Goal: Check status: Check status

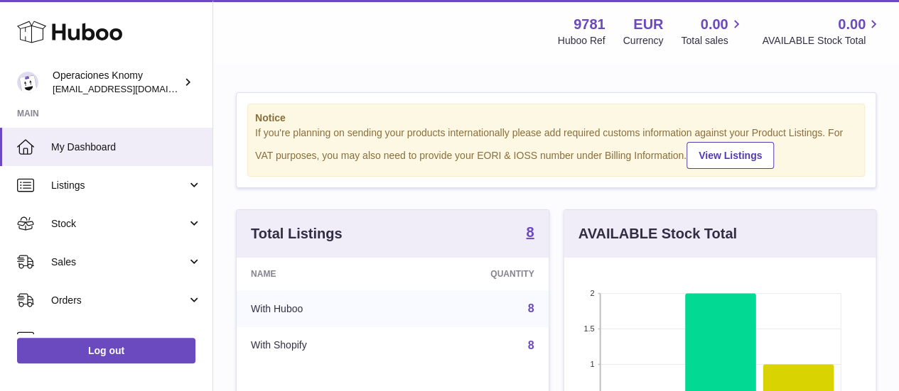
scroll to position [222, 311]
click at [534, 245] on div "Total Listings 8" at bounding box center [393, 234] width 312 height 48
click at [533, 239] on strong "8" at bounding box center [530, 232] width 8 height 14
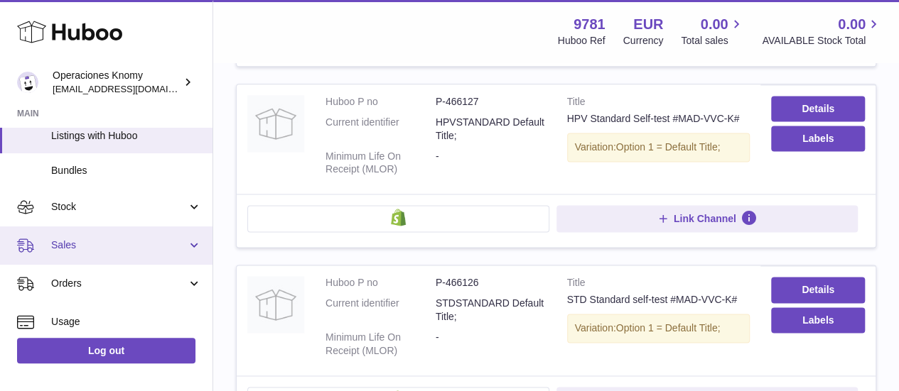
scroll to position [142, 0]
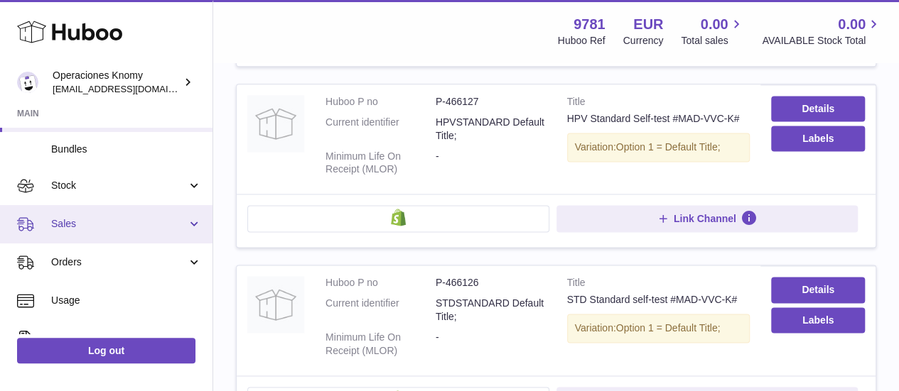
click at [112, 235] on link "Sales" at bounding box center [106, 224] width 212 height 38
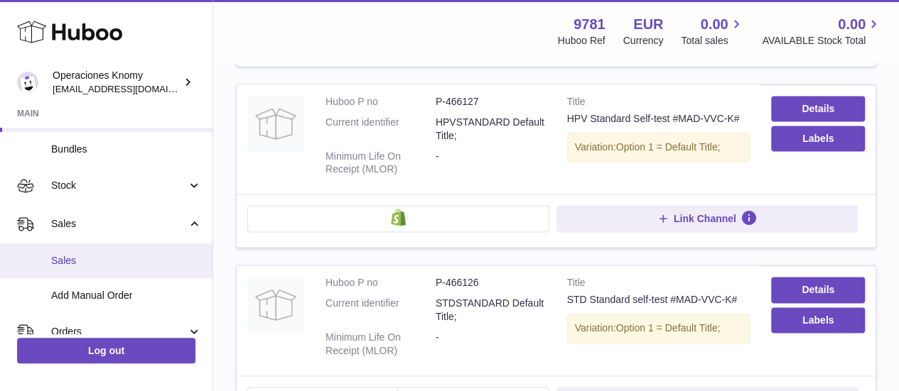
click at [120, 261] on span "Sales" at bounding box center [126, 260] width 151 height 13
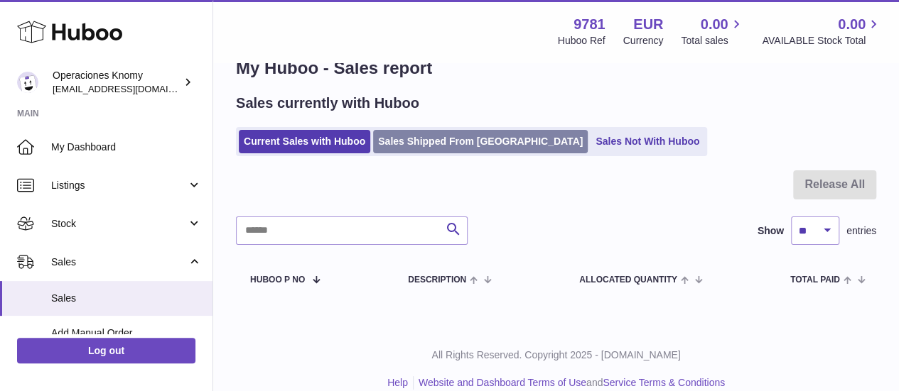
scroll to position [55, 0]
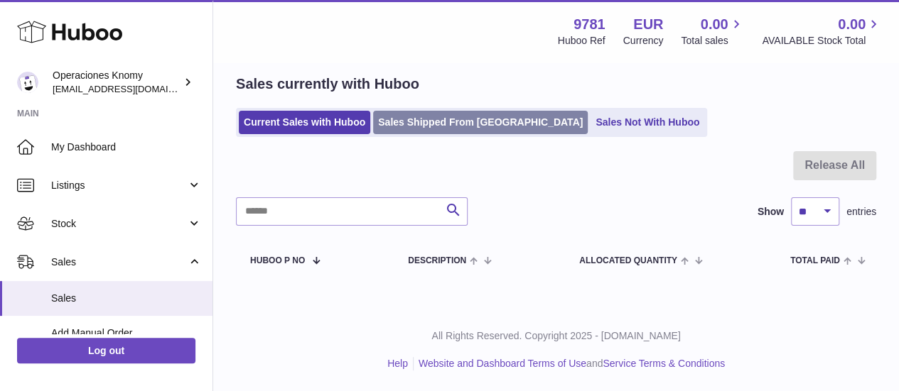
click at [427, 123] on link "Sales Shipped From Huboo" at bounding box center [480, 122] width 215 height 23
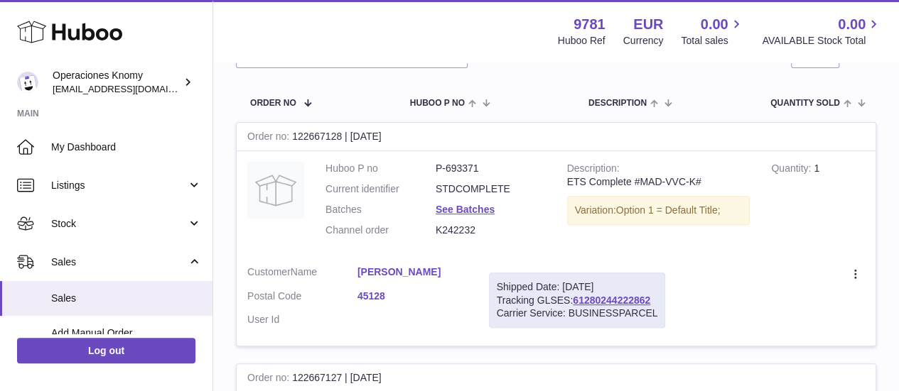
scroll to position [213, 0]
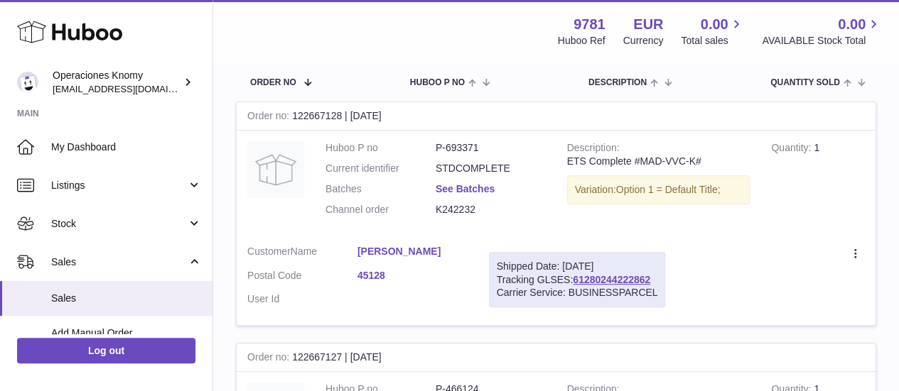
click at [455, 188] on link "See Batches" at bounding box center [464, 188] width 59 height 11
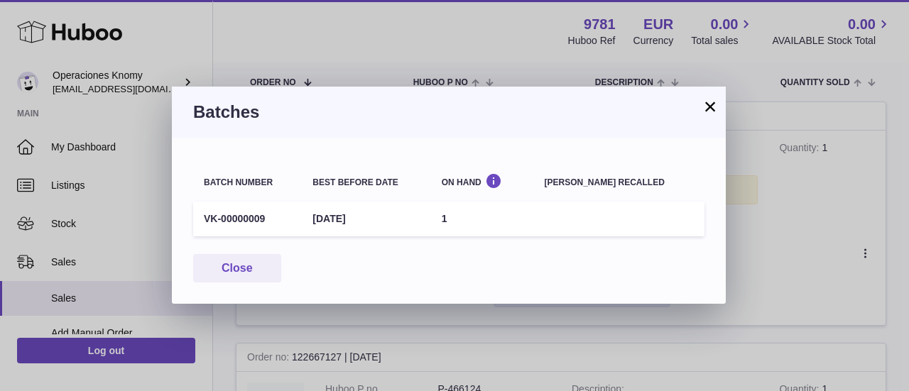
click at [717, 103] on button "×" at bounding box center [710, 106] width 17 height 17
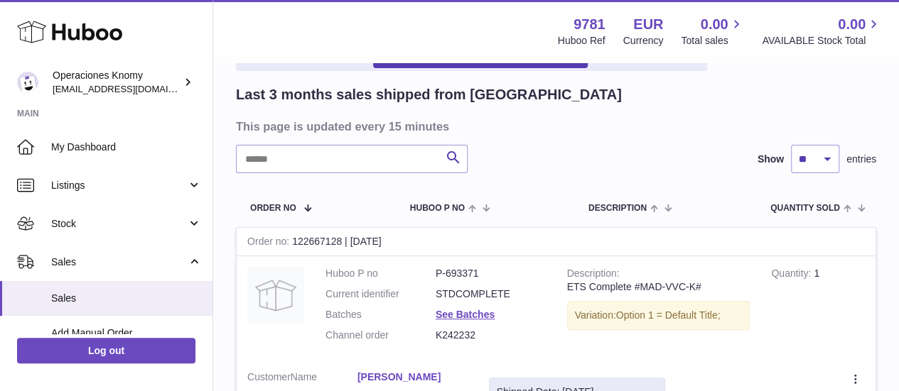
scroll to position [0, 0]
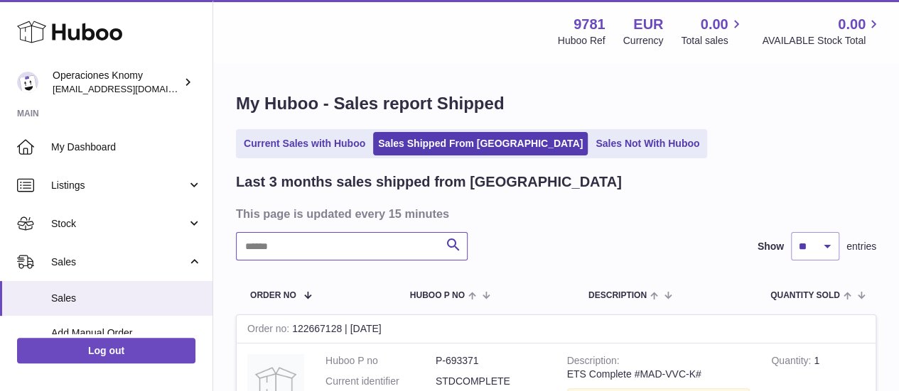
click at [351, 232] on input "text" at bounding box center [352, 246] width 232 height 28
type input "***"
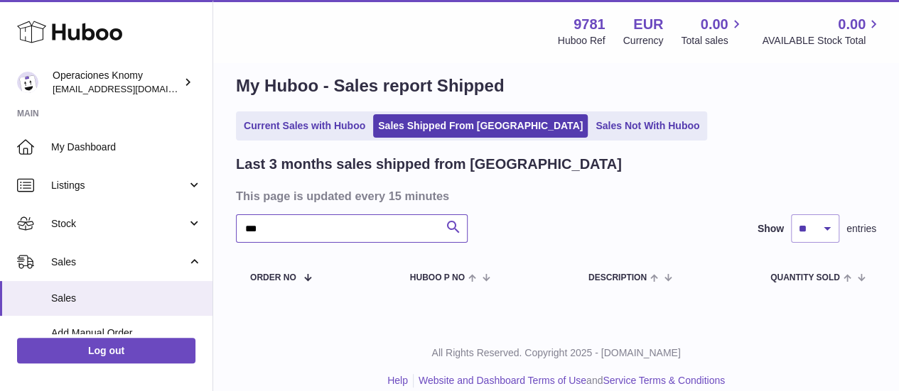
scroll to position [35, 0]
